Goal: Task Accomplishment & Management: Use online tool/utility

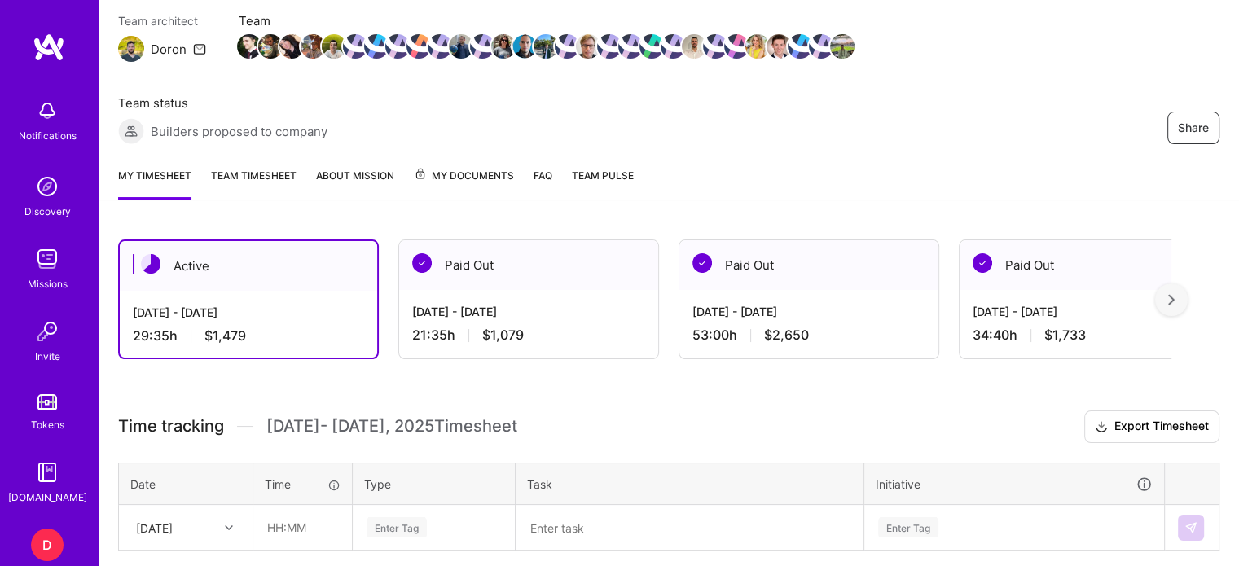
scroll to position [326, 0]
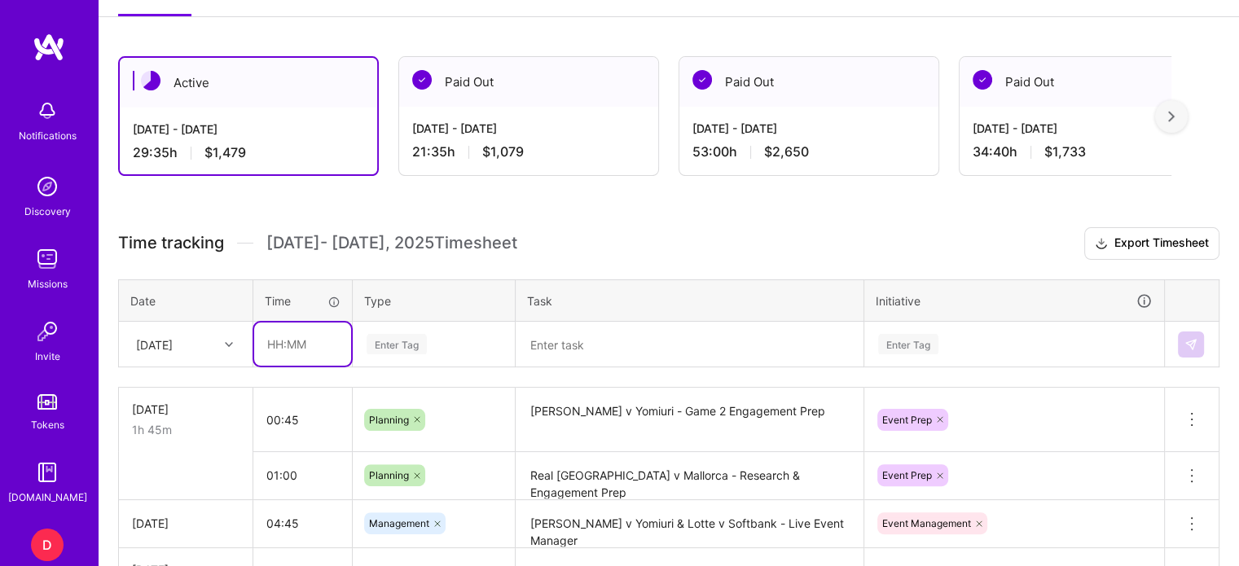
click at [275, 341] on input "text" at bounding box center [302, 344] width 97 height 43
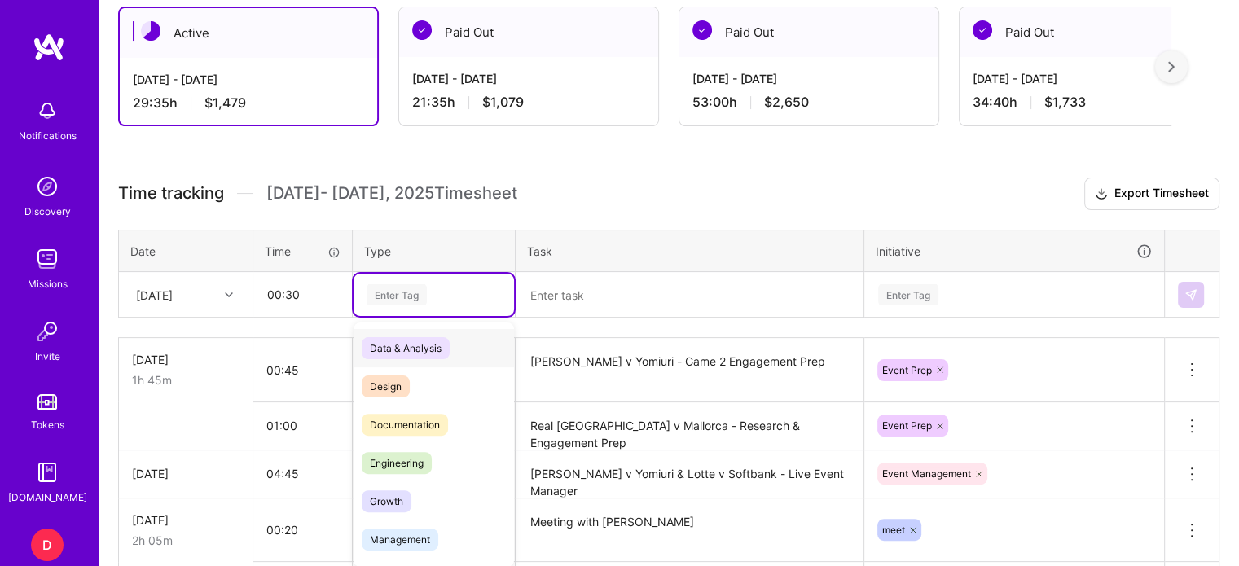
scroll to position [380, 0]
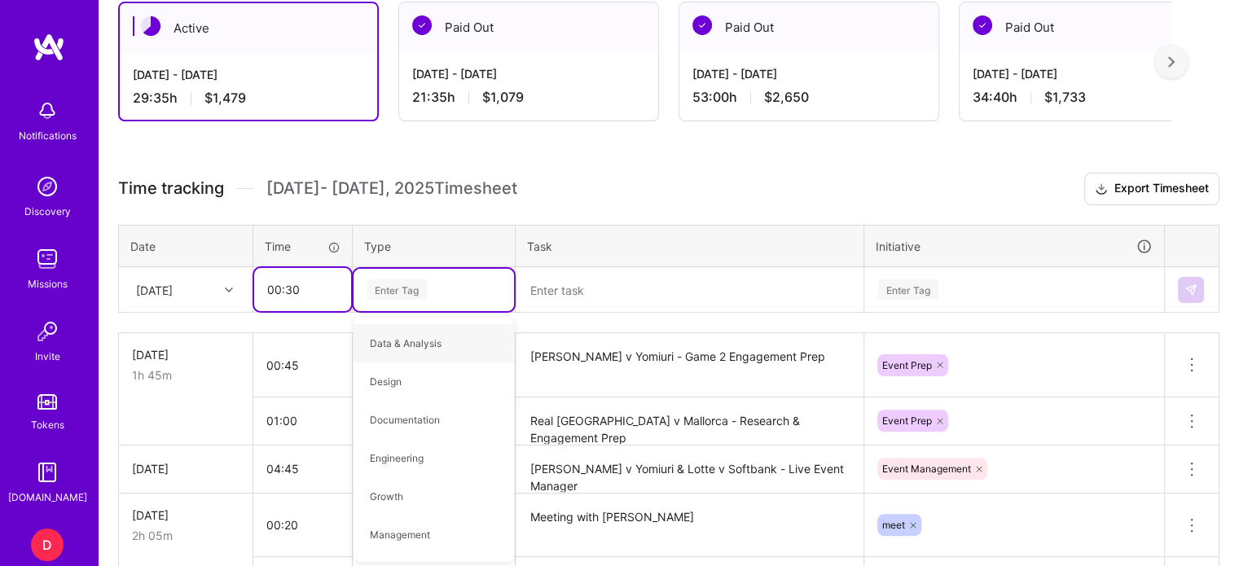
click at [319, 292] on input "00:30" at bounding box center [302, 289] width 97 height 43
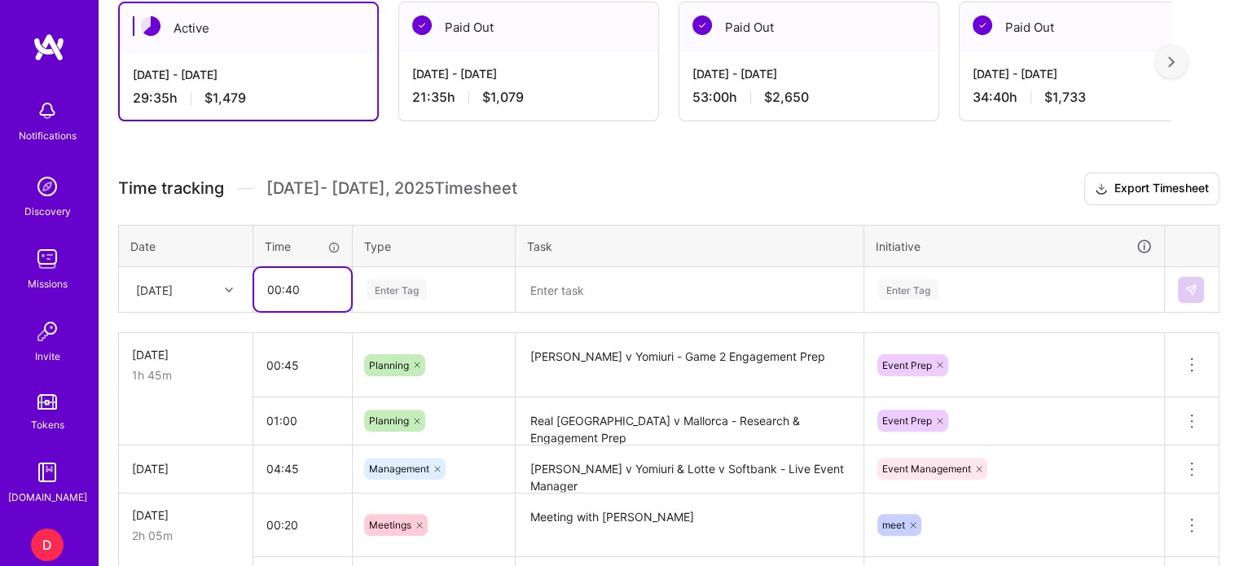
type input "00:40"
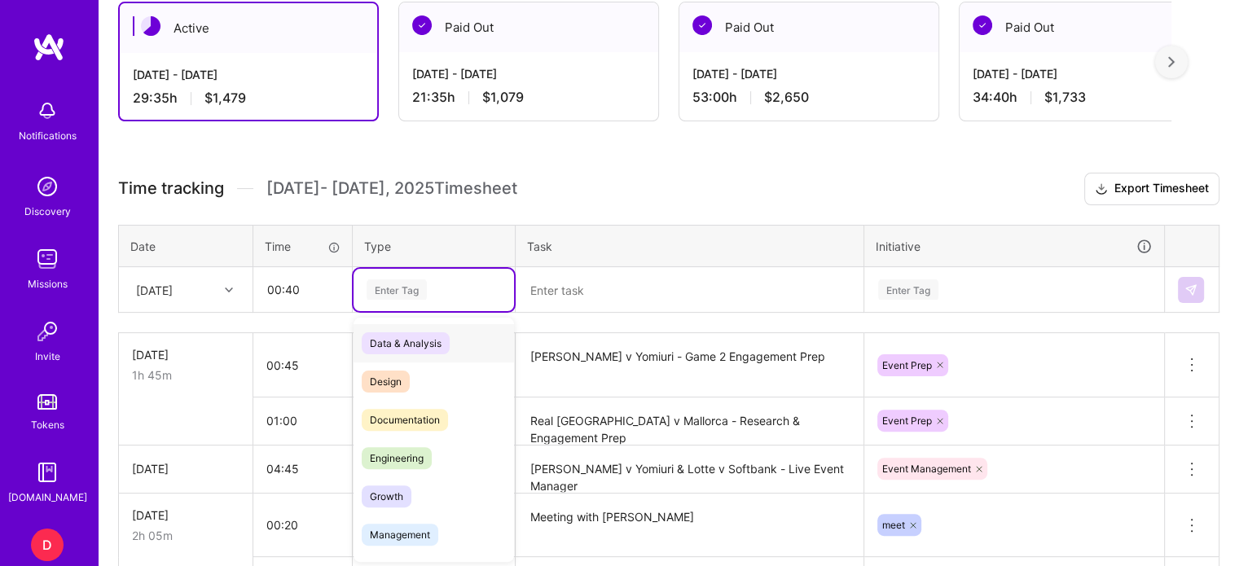
click at [401, 288] on div "Enter Tag" at bounding box center [397, 289] width 60 height 25
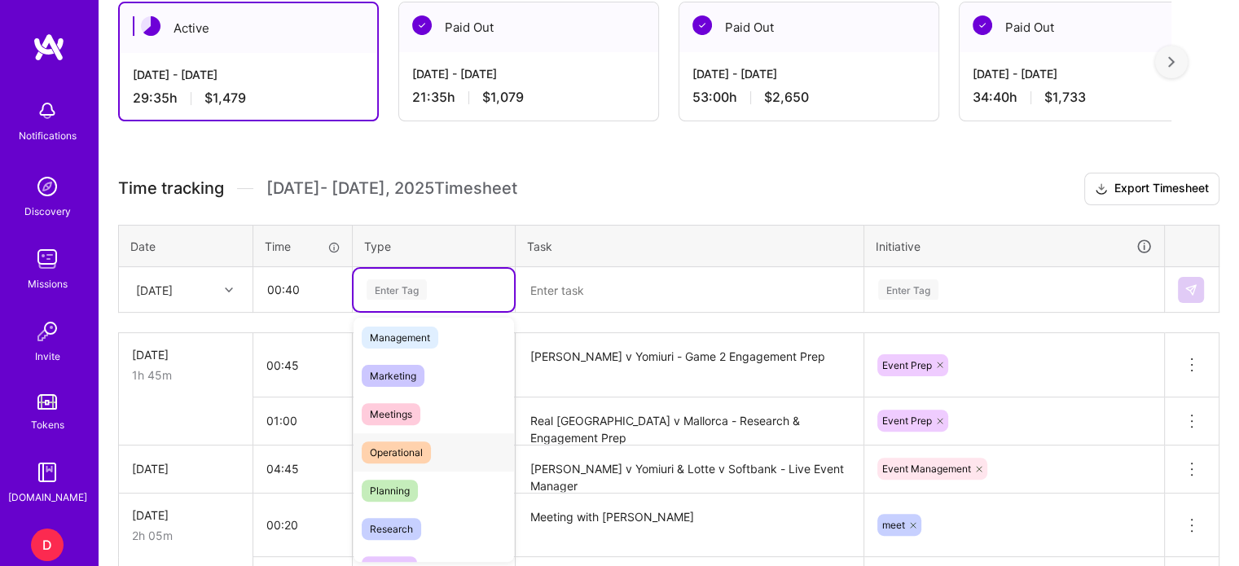
scroll to position [244, 0]
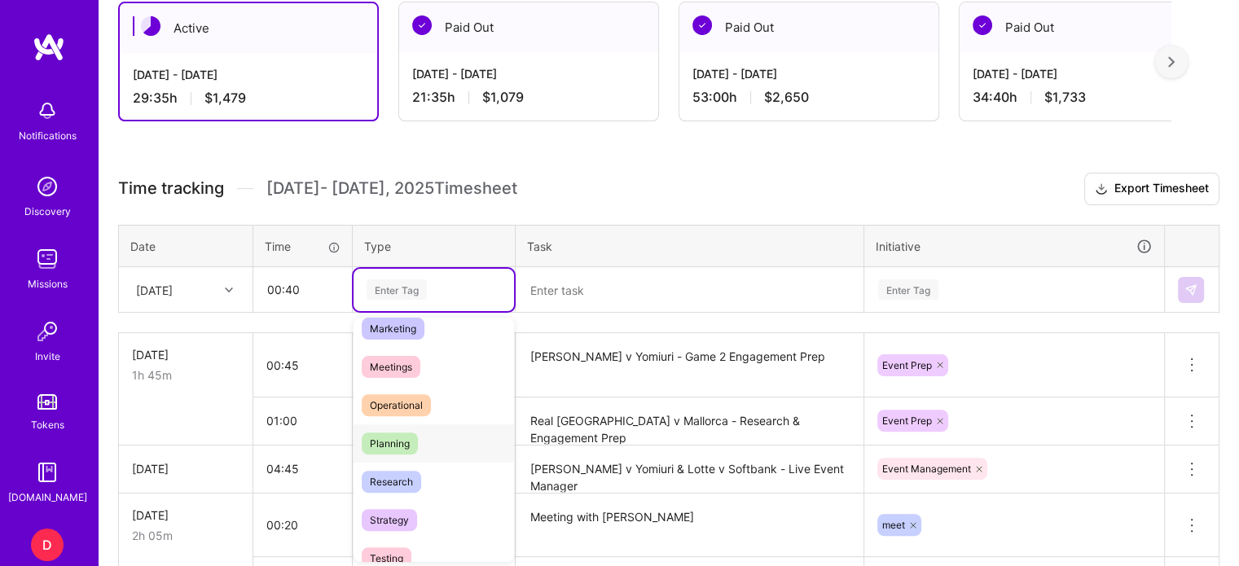
click at [394, 442] on span "Planning" at bounding box center [390, 444] width 56 height 22
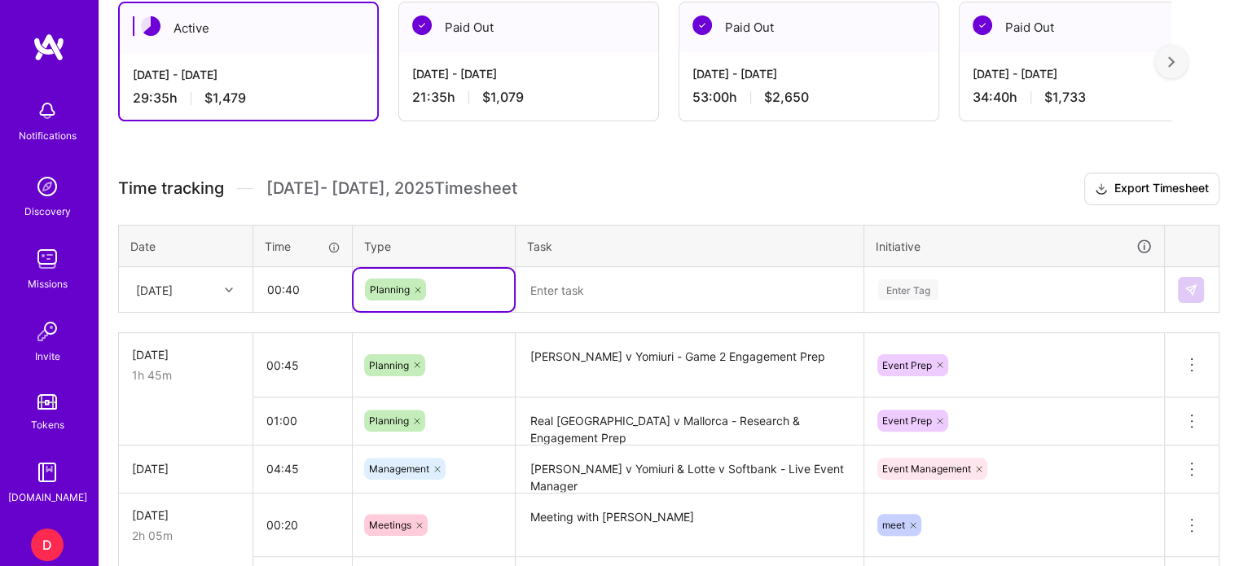
click at [573, 297] on textarea at bounding box center [689, 290] width 345 height 42
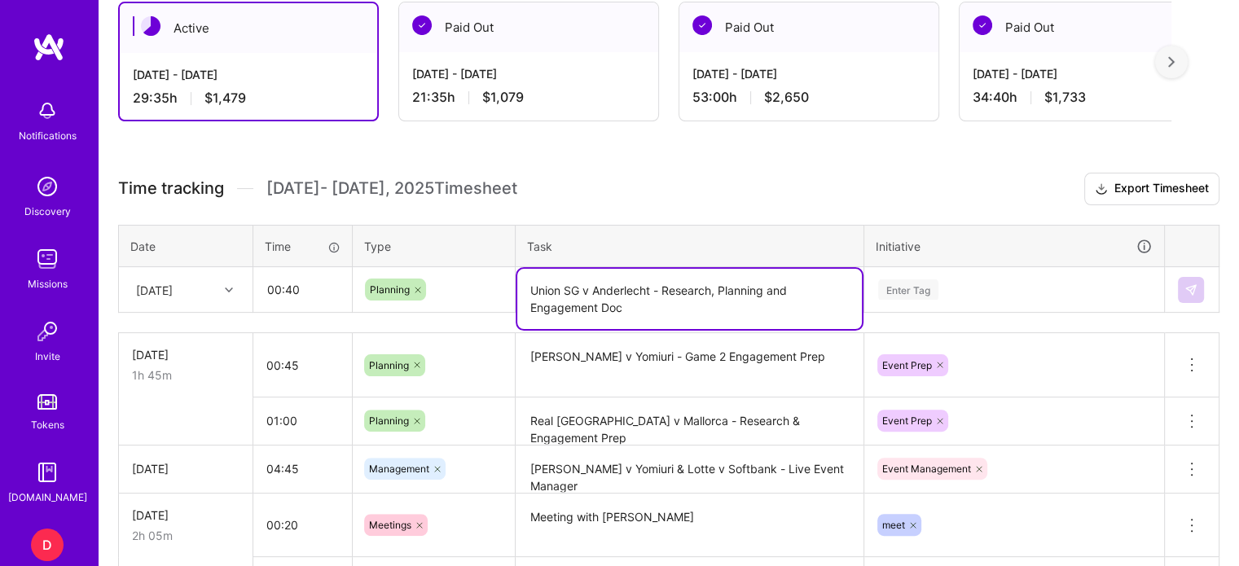
type textarea "Union SG v Anderlecht - Research, Planning and Engagement Doc"
click at [911, 285] on div "Enter Tag" at bounding box center [1014, 290] width 298 height 42
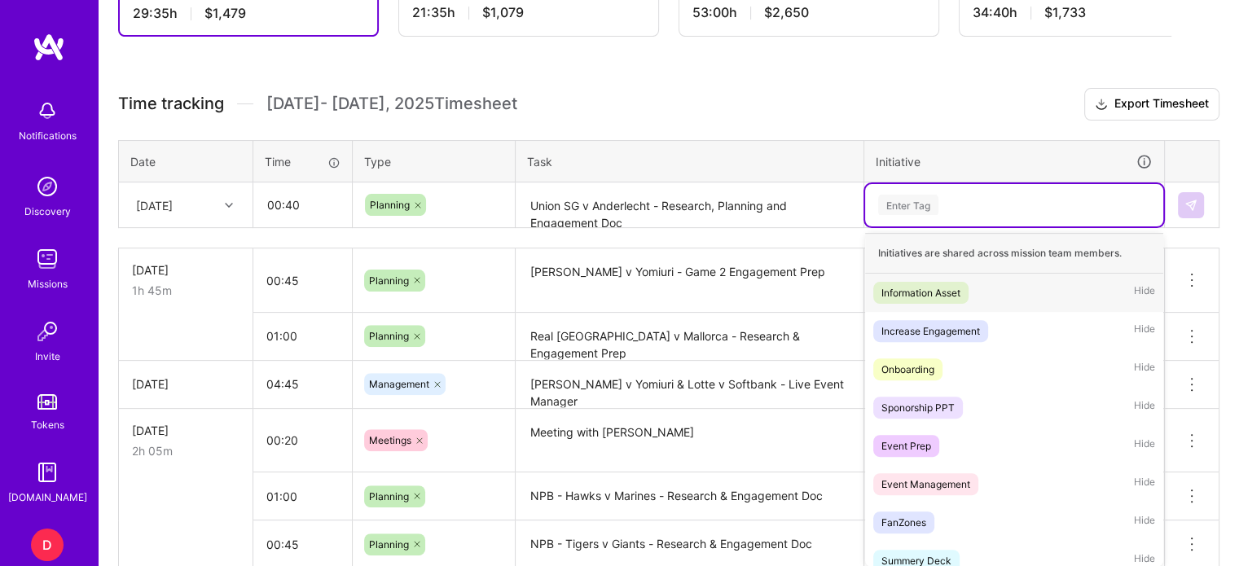
scroll to position [469, 0]
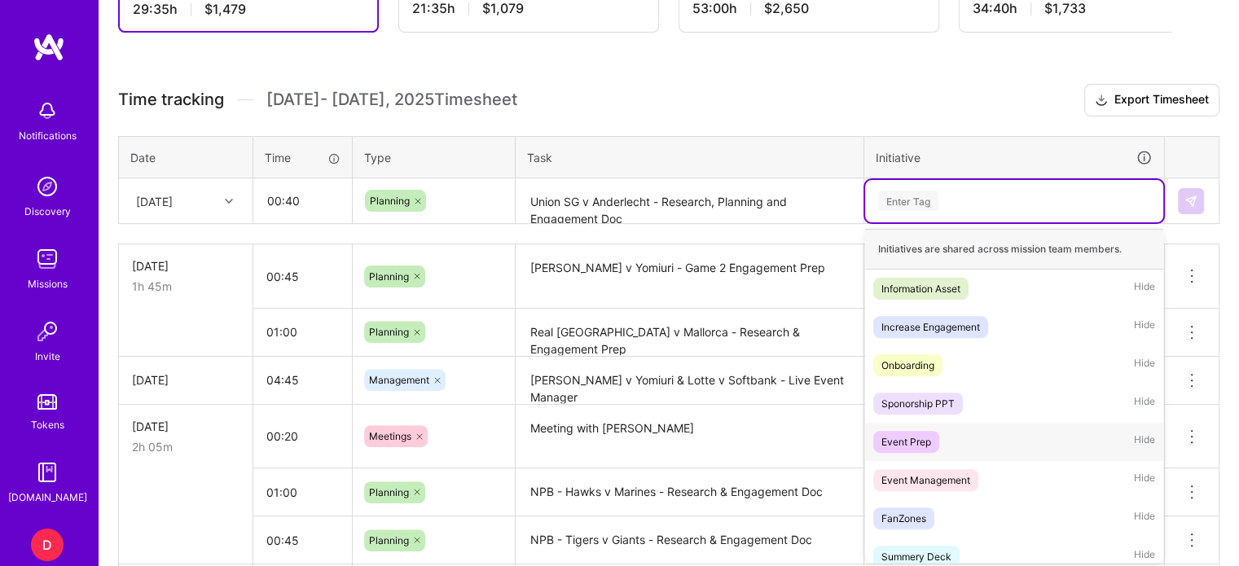
click at [926, 439] on div "Event Prep" at bounding box center [907, 441] width 50 height 17
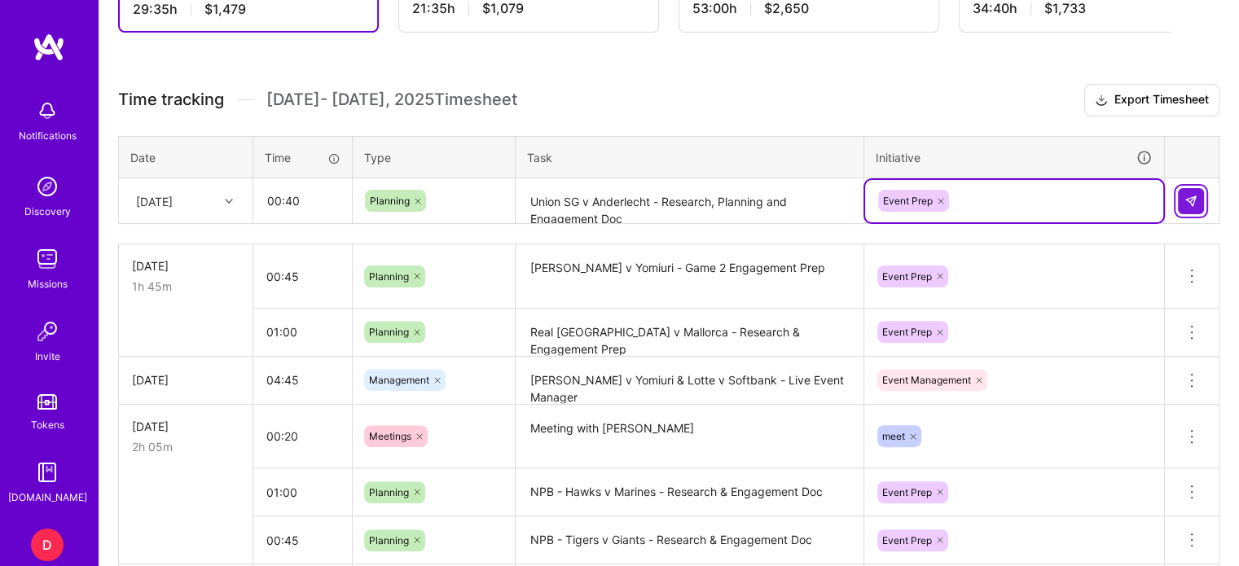
click at [1200, 195] on button at bounding box center [1191, 201] width 26 height 26
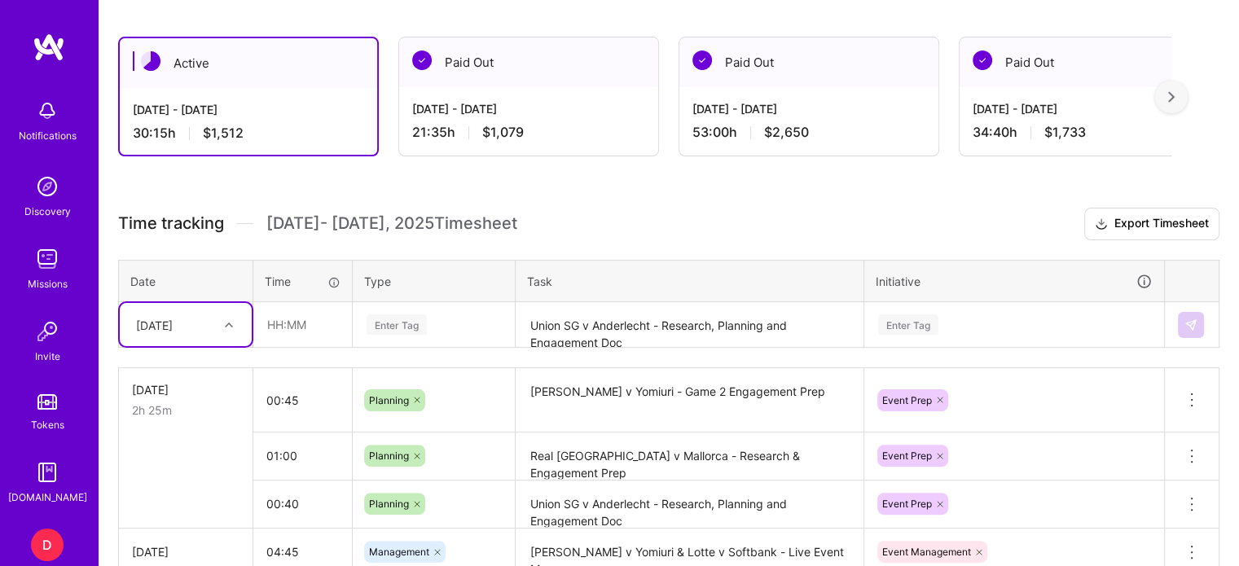
scroll to position [306, 0]
